Goal: Task Accomplishment & Management: Use online tool/utility

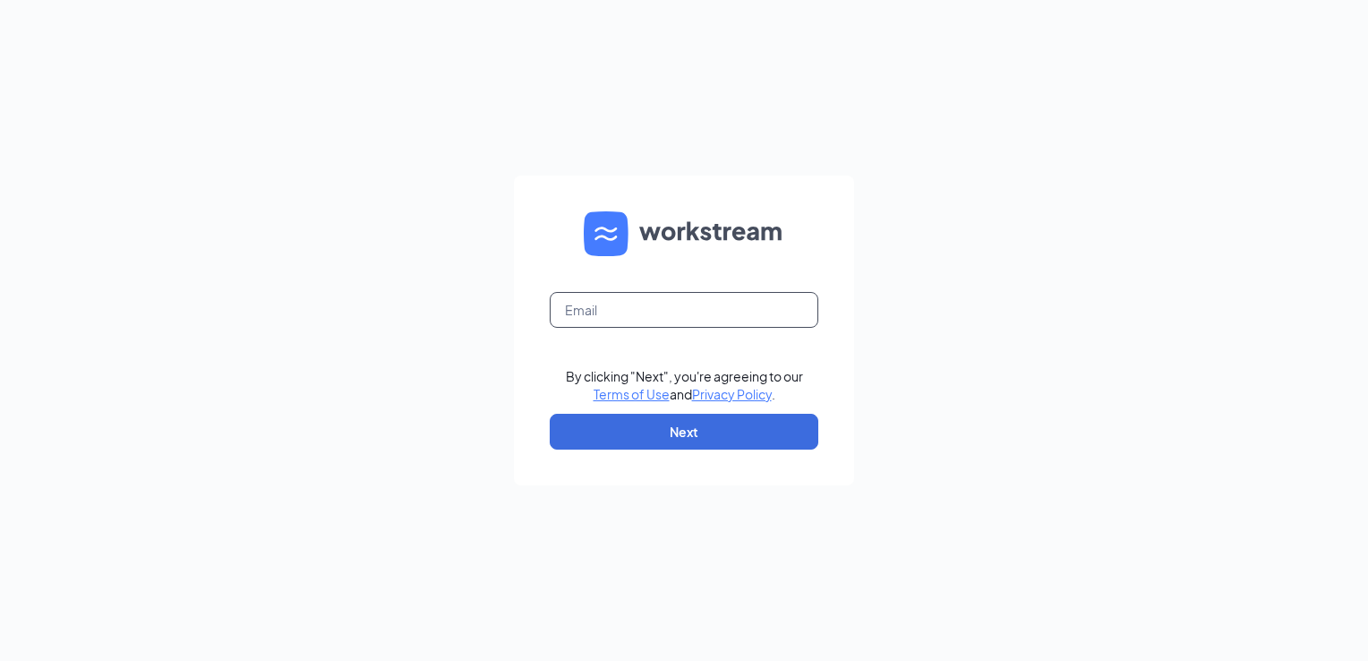
click at [684, 308] on input "text" at bounding box center [684, 310] width 268 height 36
type input "[EMAIL_ADDRESS][DOMAIN_NAME]"
click at [664, 433] on button "Next" at bounding box center [684, 431] width 268 height 36
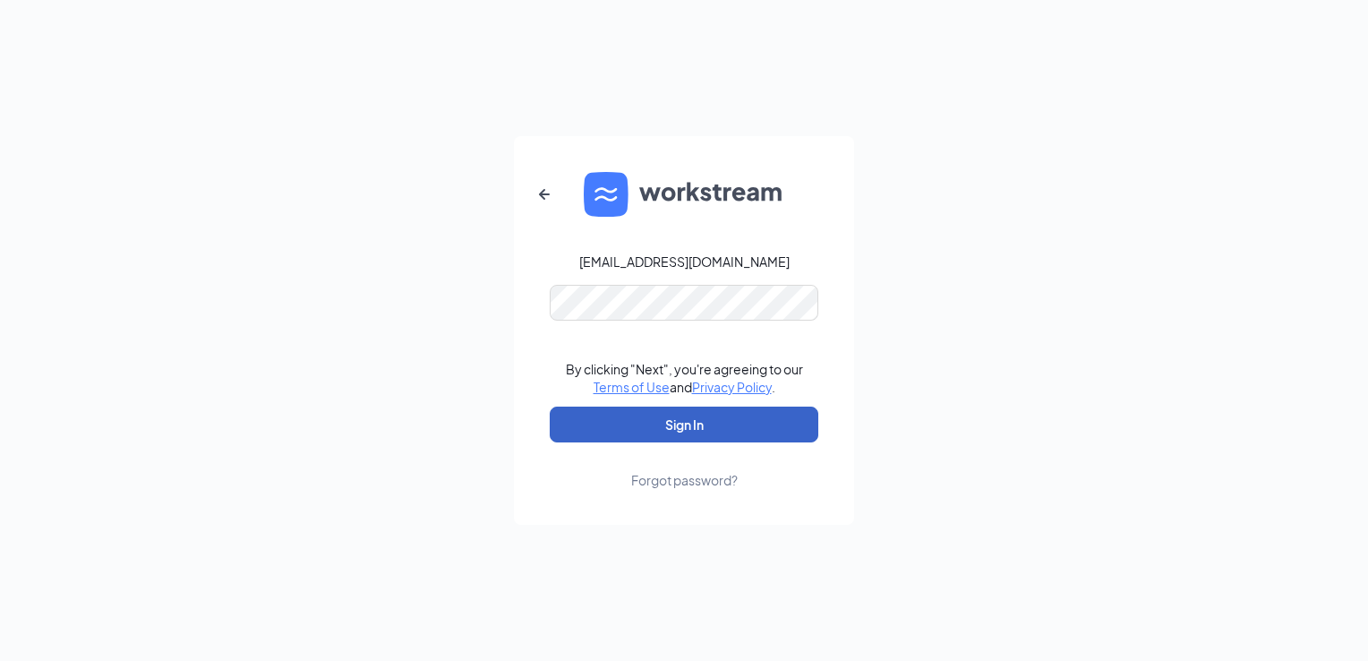
click at [645, 423] on button "Sign In" at bounding box center [684, 424] width 268 height 36
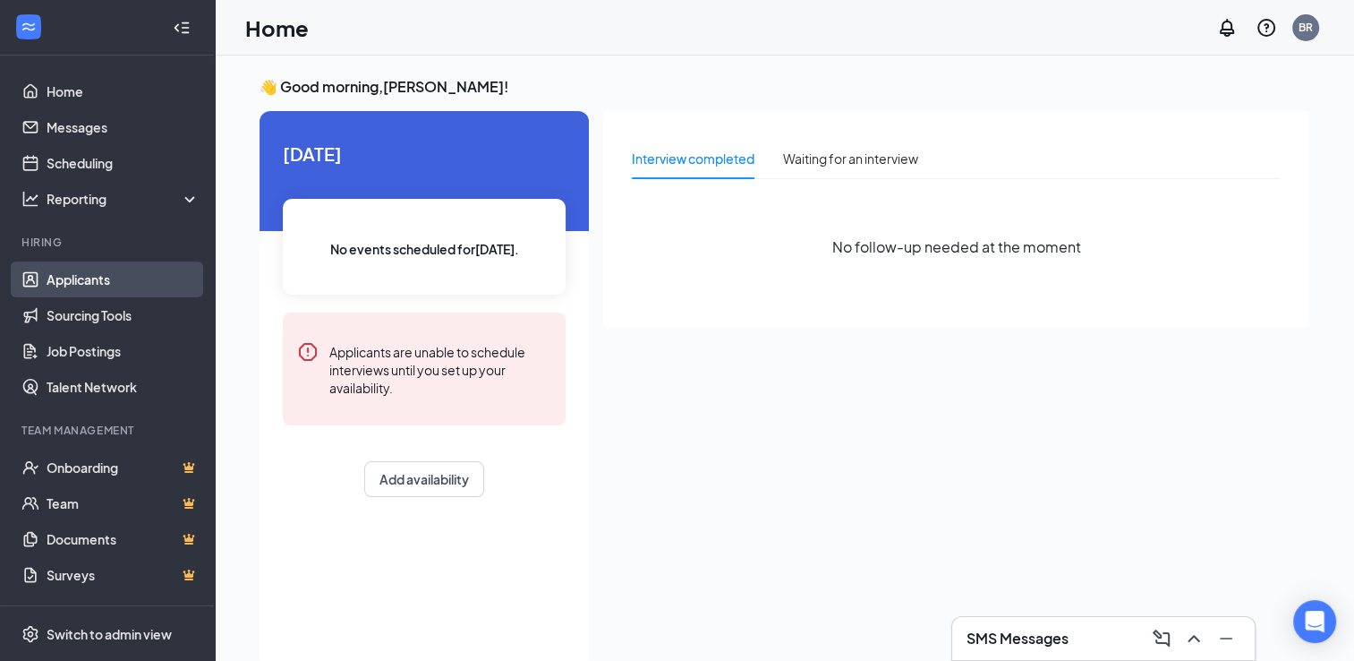
click at [107, 285] on link "Applicants" at bounding box center [123, 279] width 153 height 36
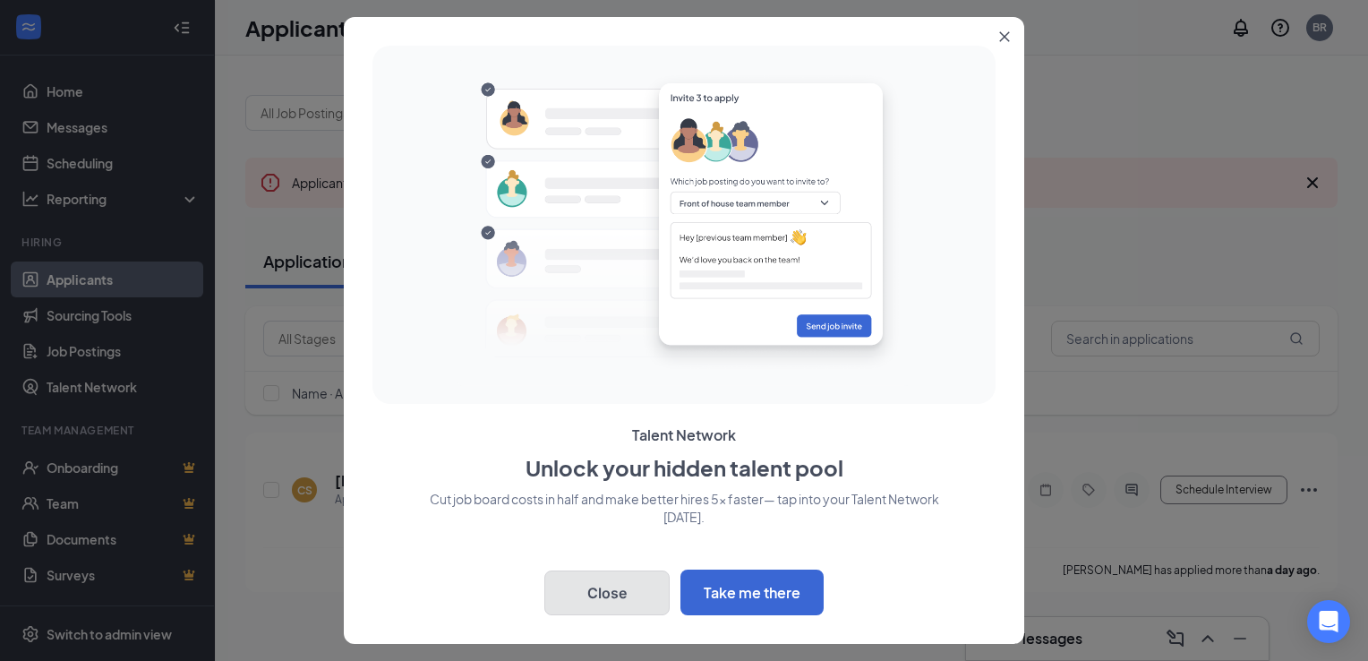
click at [591, 603] on button "Close" at bounding box center [606, 592] width 125 height 45
